Goal: Information Seeking & Learning: Learn about a topic

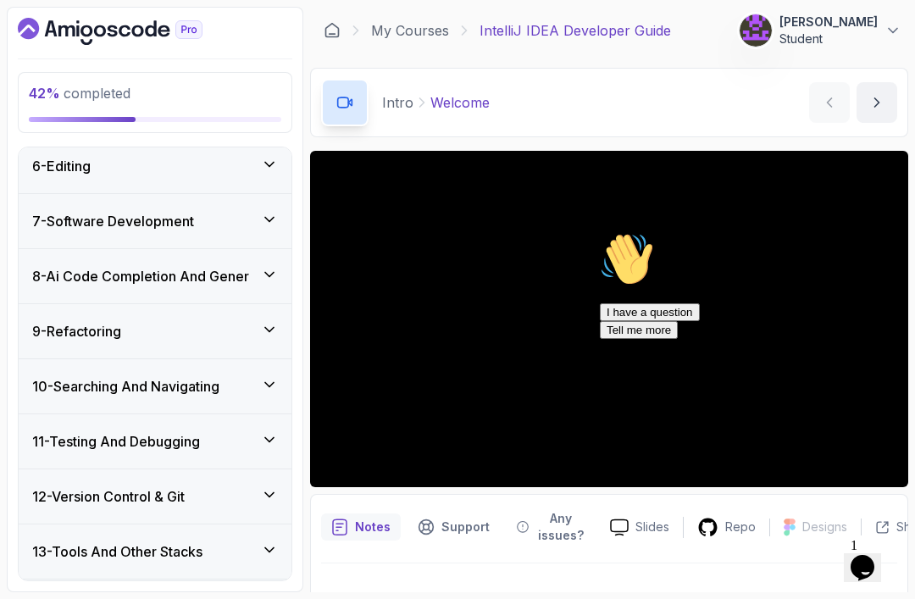
scroll to position [497, 0]
click at [102, 160] on div "6 - Editing" at bounding box center [155, 167] width 246 height 20
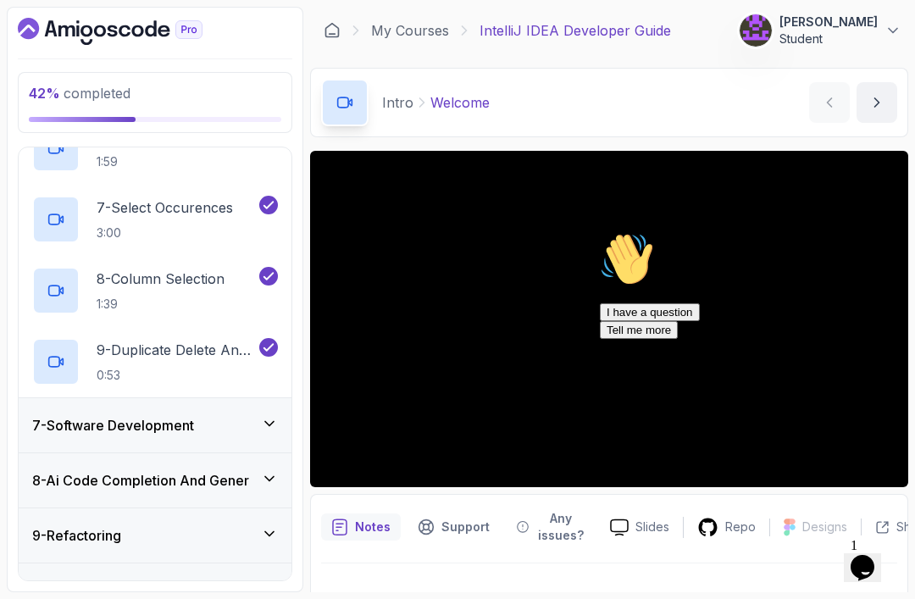
scroll to position [798, 0]
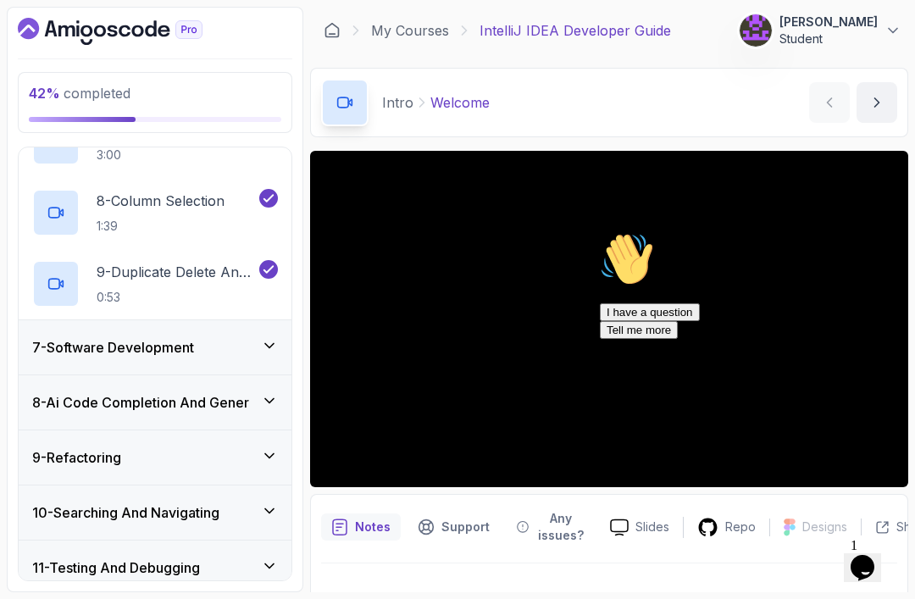
click at [144, 359] on div "7 - Software Development" at bounding box center [155, 347] width 273 height 54
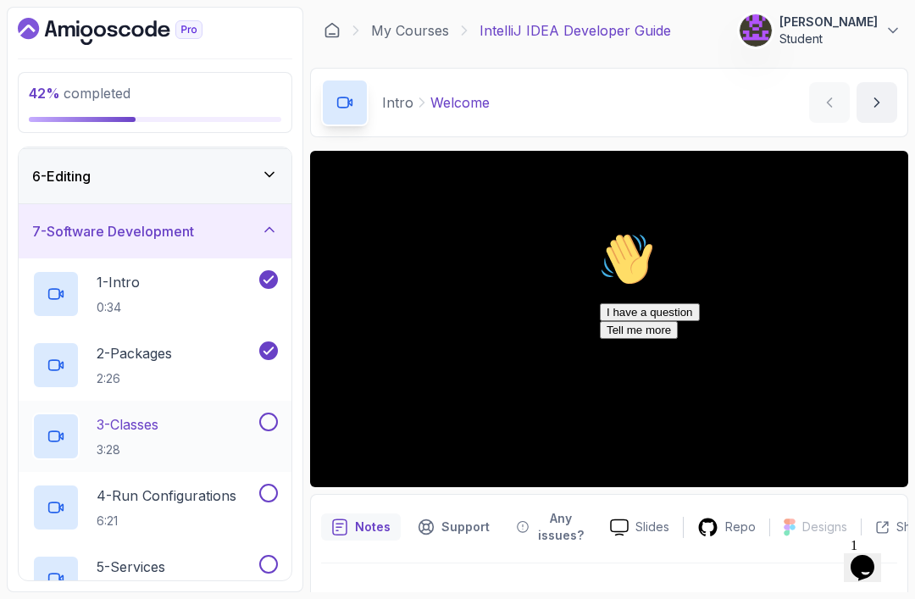
scroll to position [204, 0]
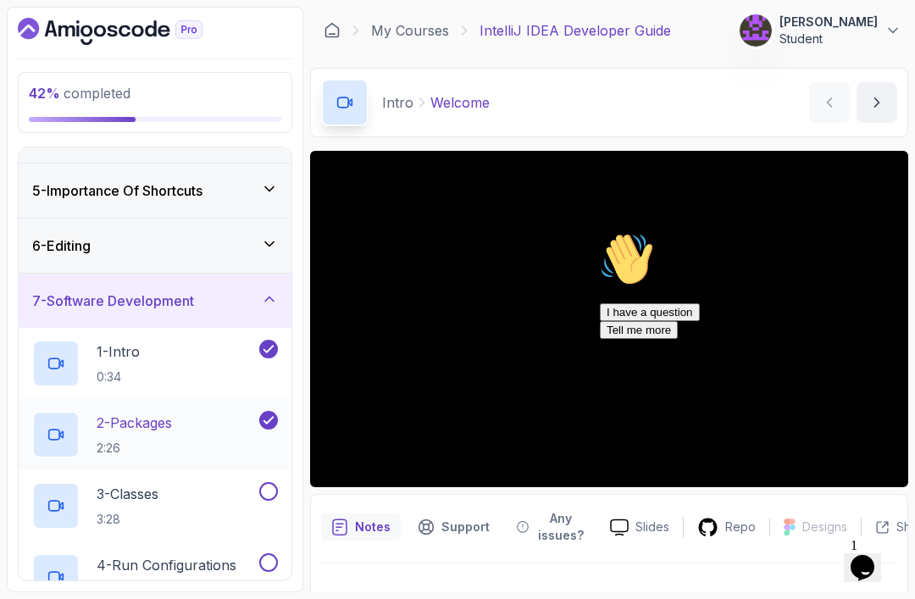
click at [172, 449] on p "2:26" at bounding box center [134, 448] width 75 height 17
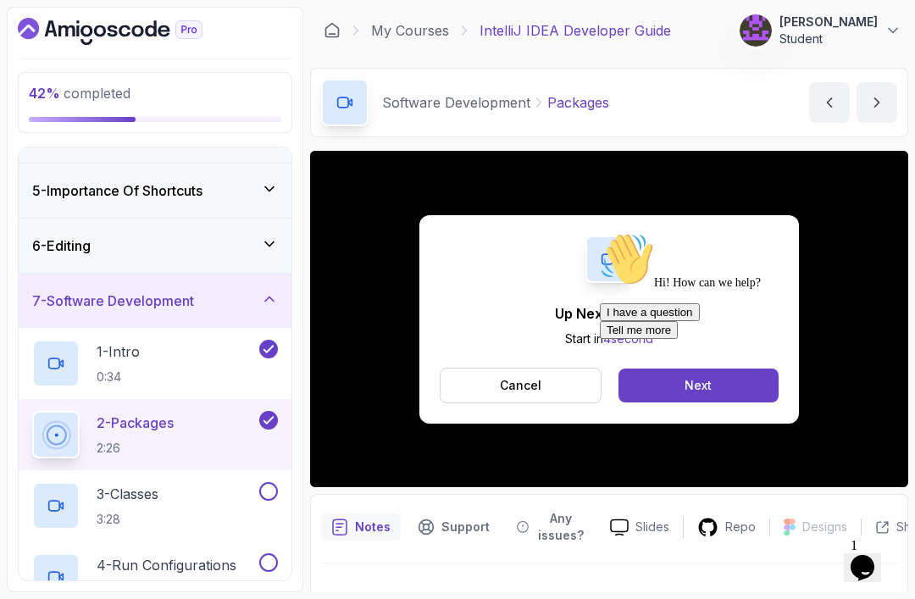
drag, startPoint x: 626, startPoint y: 382, endPoint x: 619, endPoint y: 531, distance: 149.4
click at [626, 290] on div "Hi! How can we help?" at bounding box center [752, 261] width 305 height 58
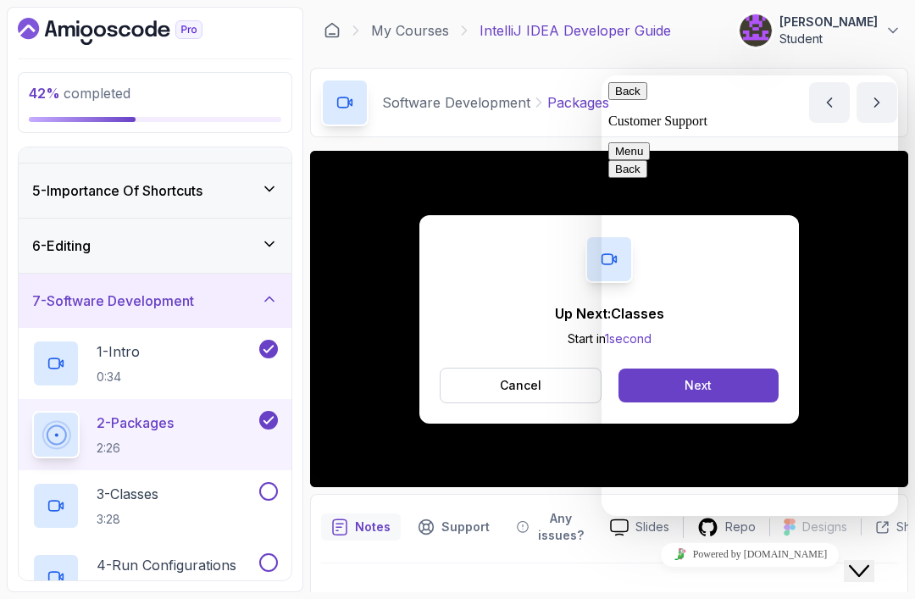
click at [870, 561] on icon "Close Chat This icon closes the chat window." at bounding box center [859, 571] width 20 height 20
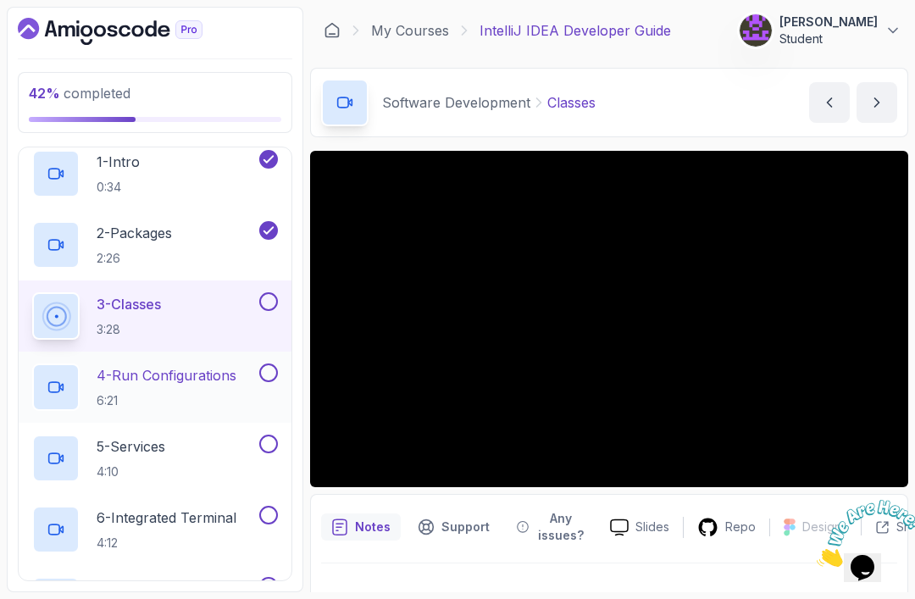
scroll to position [414, 0]
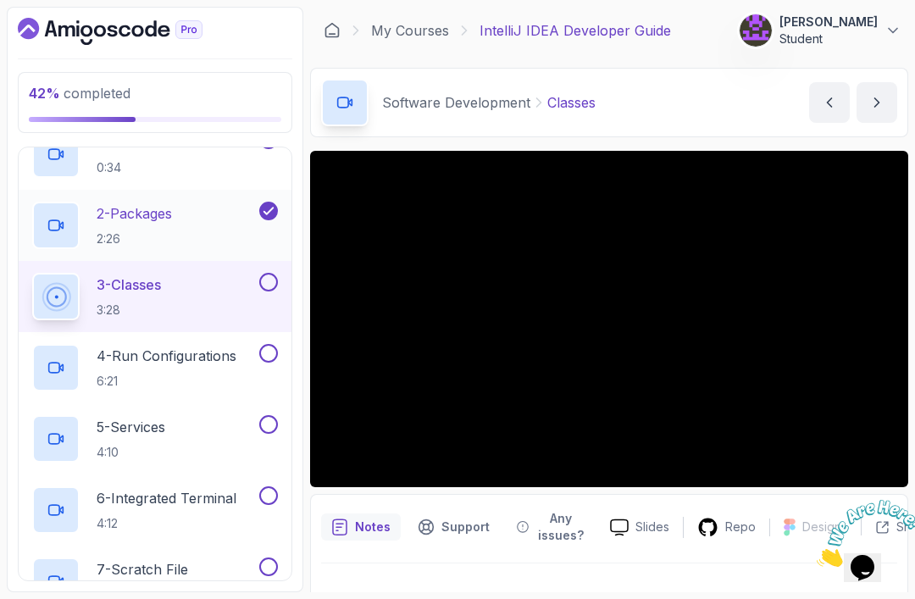
click at [154, 212] on p "2 - Packages" at bounding box center [134, 213] width 75 height 20
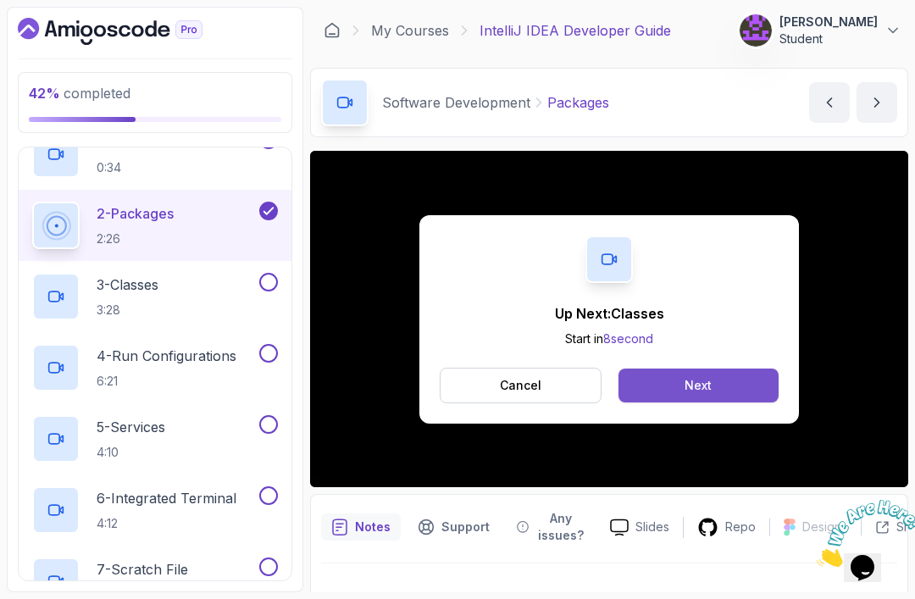
click at [737, 385] on button "Next" at bounding box center [699, 386] width 160 height 34
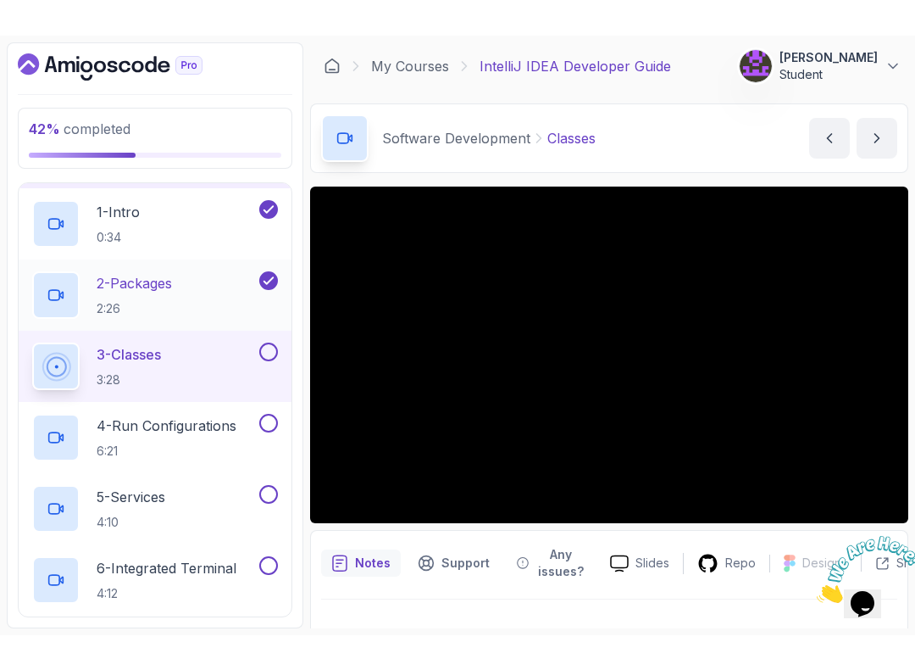
scroll to position [342, 0]
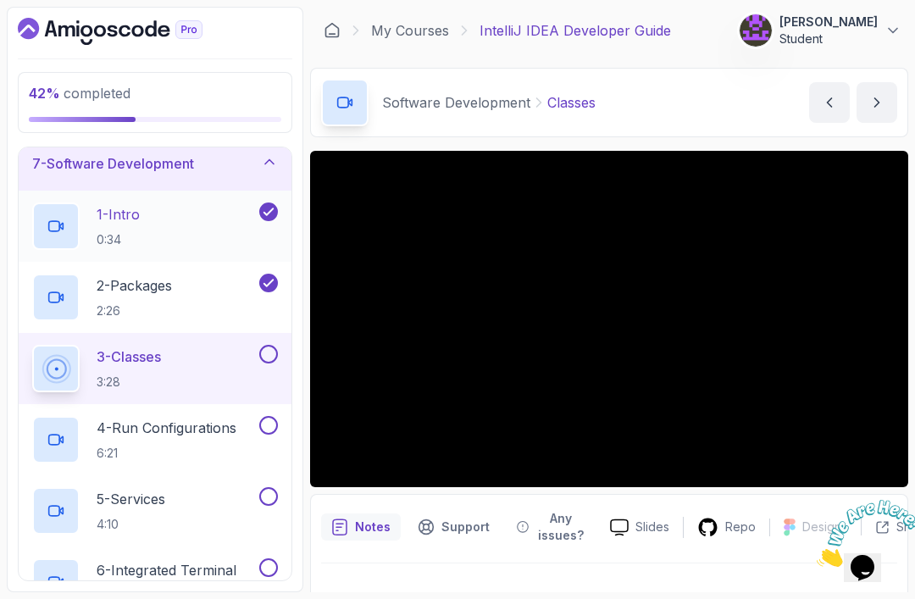
click at [135, 205] on p "1 - Intro" at bounding box center [118, 214] width 43 height 20
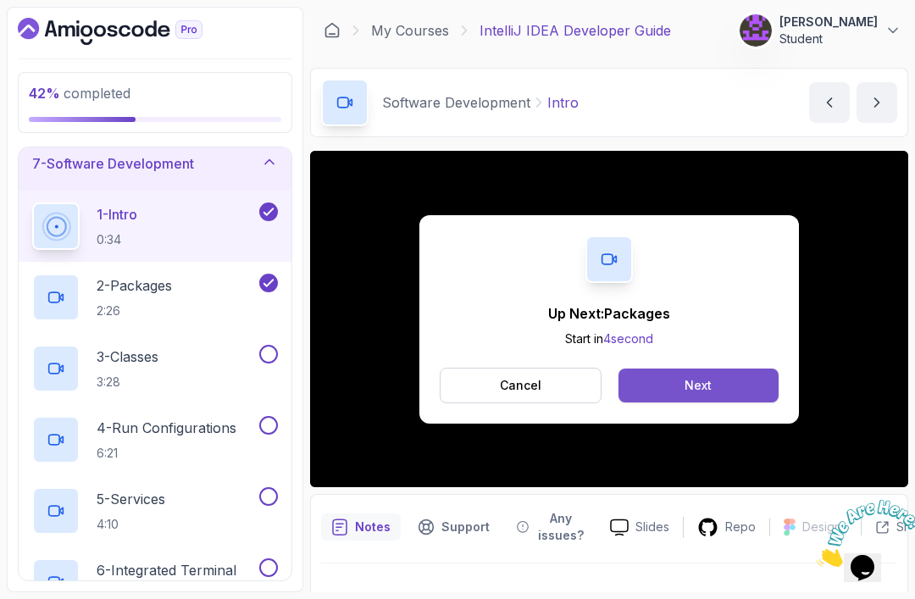
click at [719, 399] on button "Next" at bounding box center [699, 386] width 160 height 34
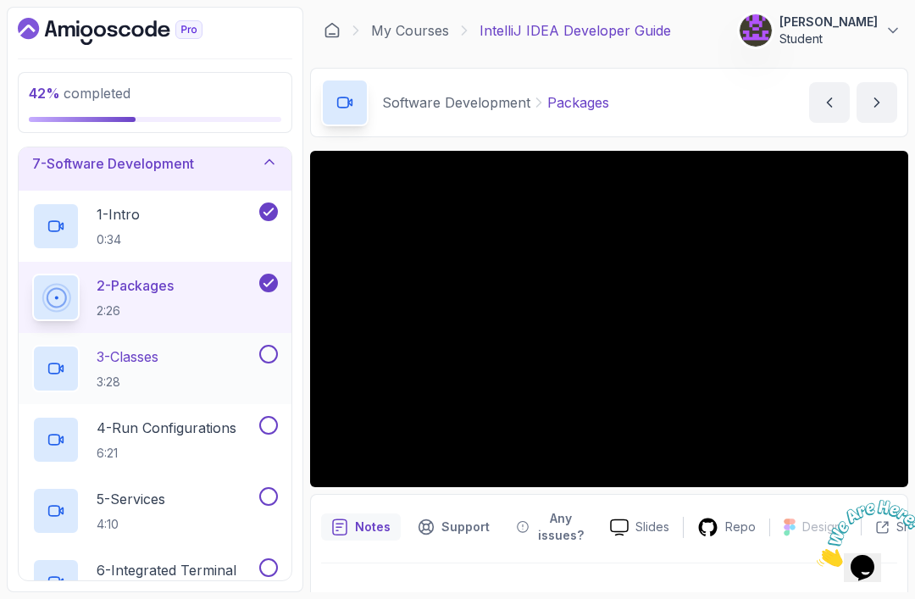
click at [117, 364] on p "3 - Classes" at bounding box center [128, 357] width 62 height 20
